Goal: Task Accomplishment & Management: Manage account settings

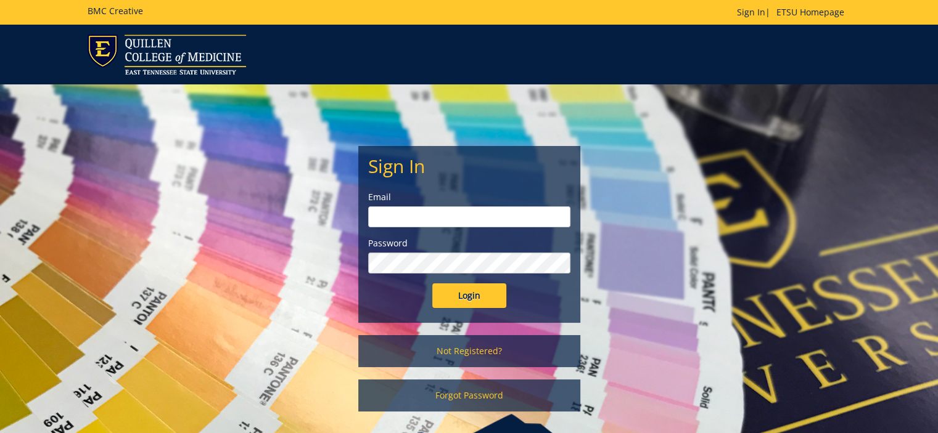
type input "[PERSON_NAME][EMAIL_ADDRESS][DOMAIN_NAME]"
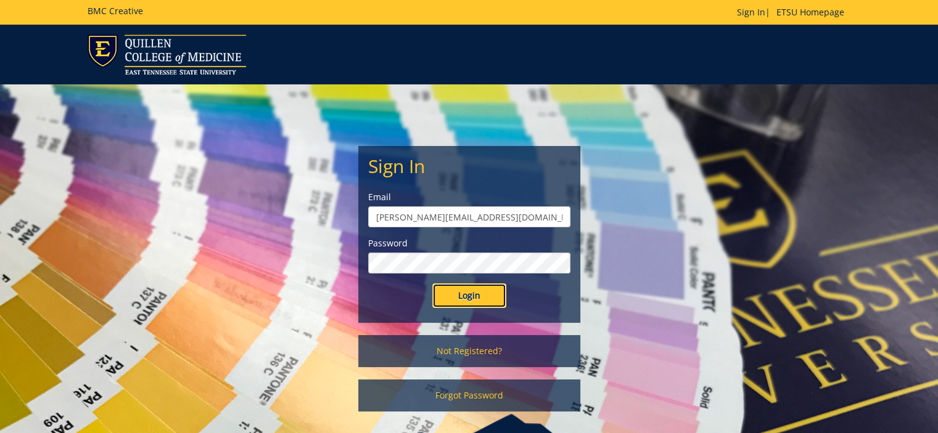
click at [471, 298] on input "Login" at bounding box center [469, 296] width 74 height 25
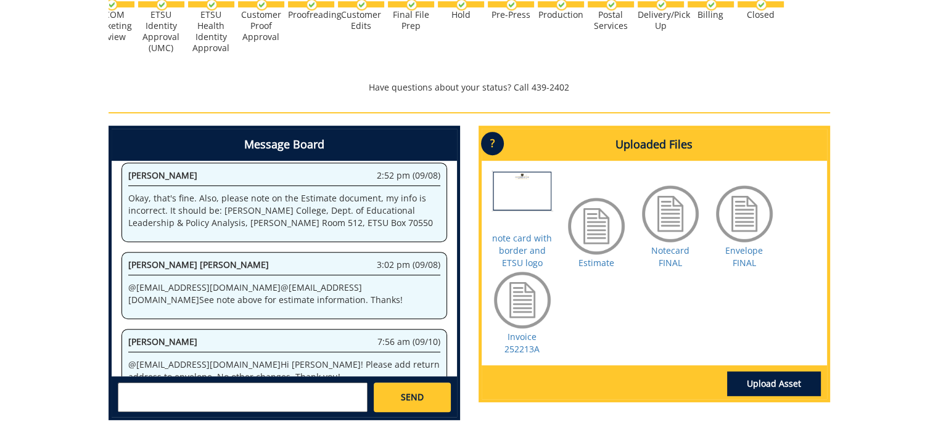
scroll to position [0, 483]
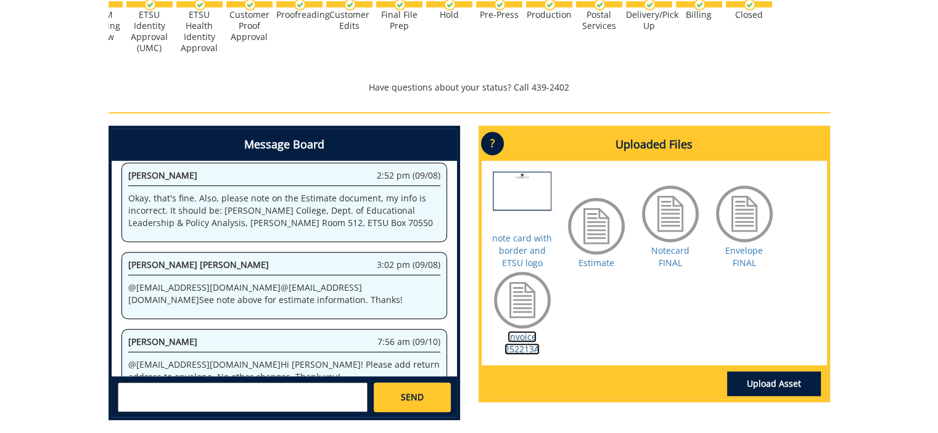
click at [530, 346] on link "Invoice 252213A" at bounding box center [521, 343] width 35 height 24
click at [661, 251] on link "Notecard FINAL" at bounding box center [670, 257] width 38 height 24
